Goal: Find specific page/section: Find specific page/section

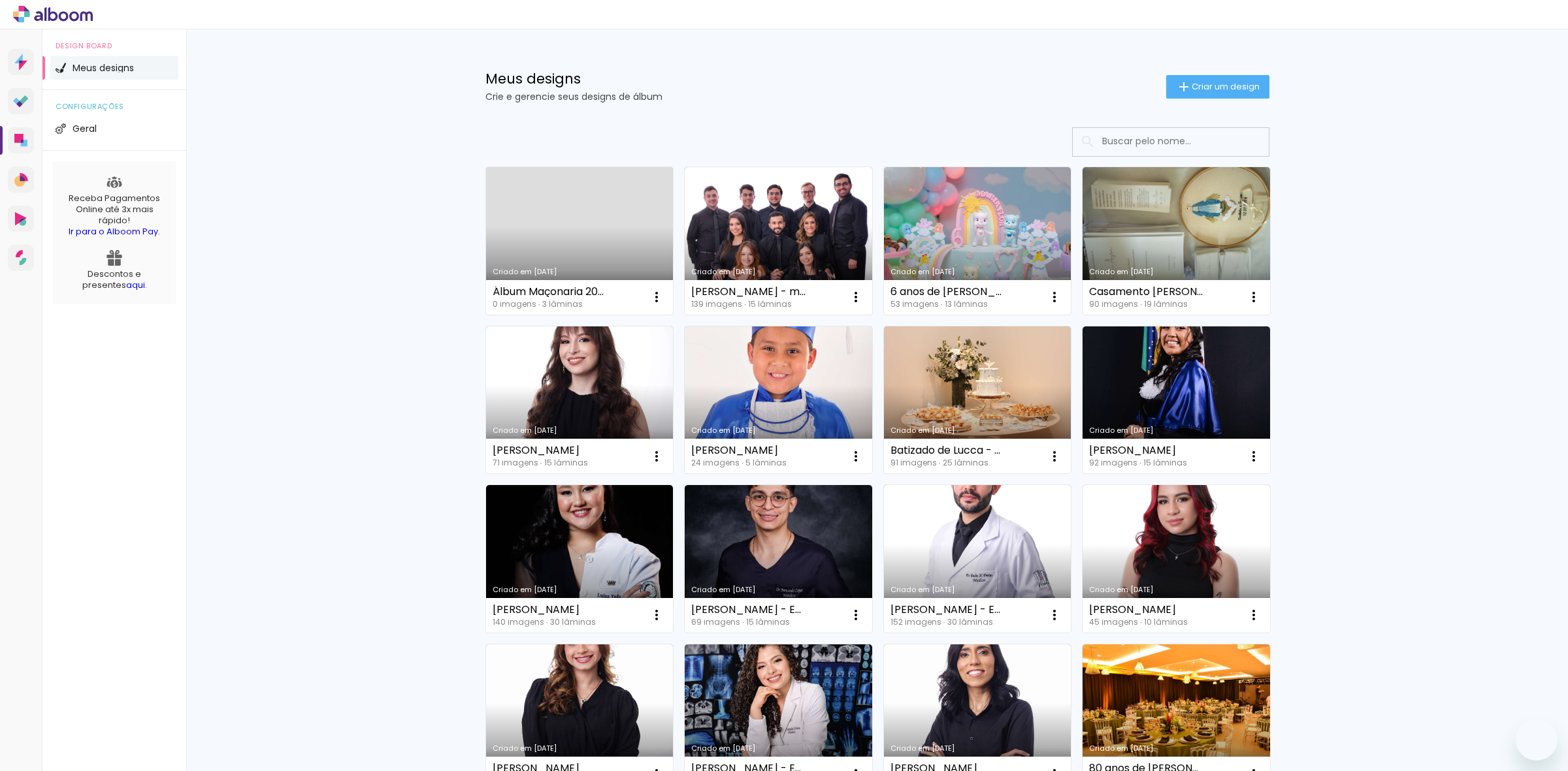
click at [1193, 144] on input at bounding box center [1189, 142] width 186 height 27
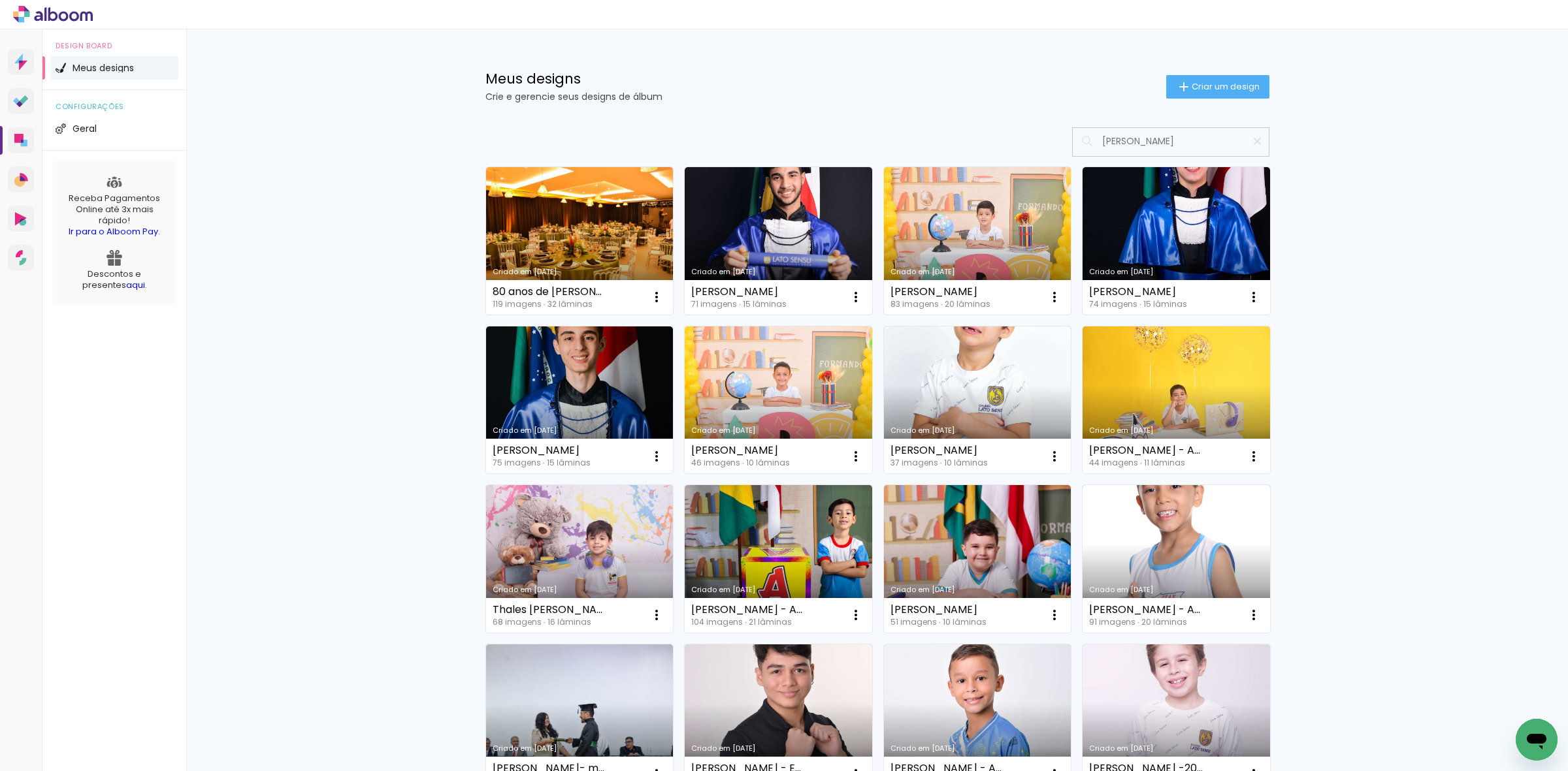
type input "[PERSON_NAME]"
type paper-input "[PERSON_NAME]"
click at [564, 369] on link "Criado em [DATE]" at bounding box center [580, 400] width 187 height 148
